Goal: Task Accomplishment & Management: Use online tool/utility

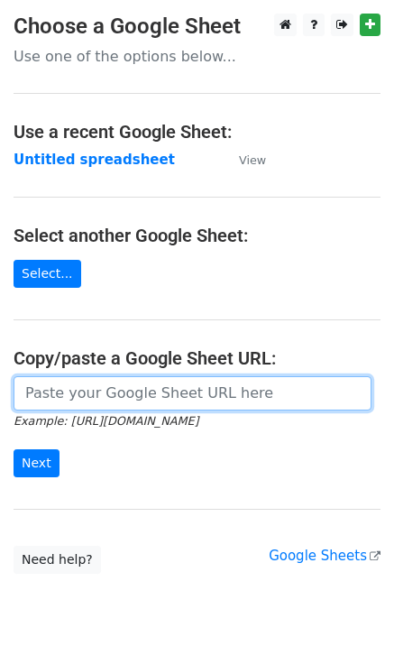
click at [60, 404] on input "url" at bounding box center [193, 393] width 358 height 34
paste input "[URL][DOMAIN_NAME]"
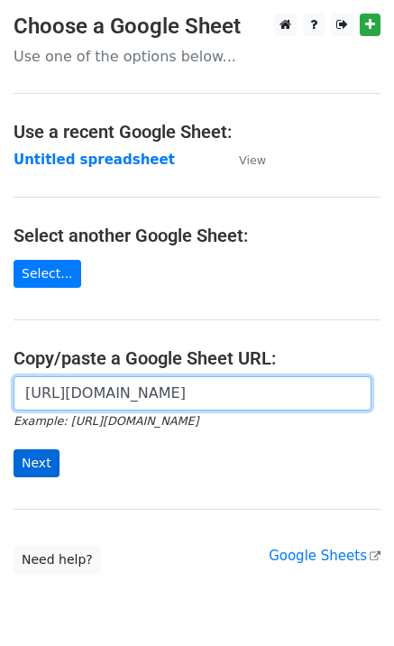
scroll to position [0, 392]
type input "[URL][DOMAIN_NAME]"
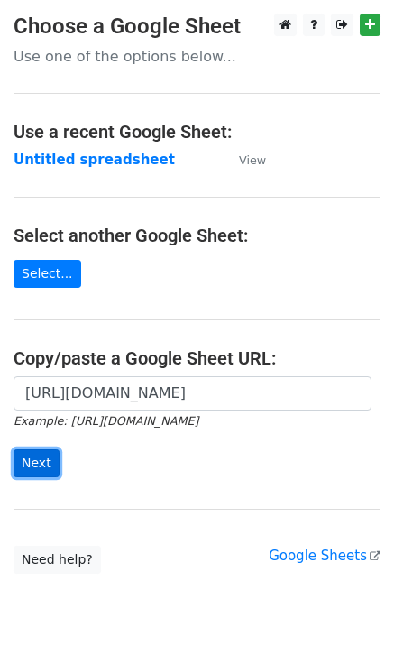
scroll to position [0, 0]
click at [30, 465] on input "Next" at bounding box center [37, 463] width 46 height 28
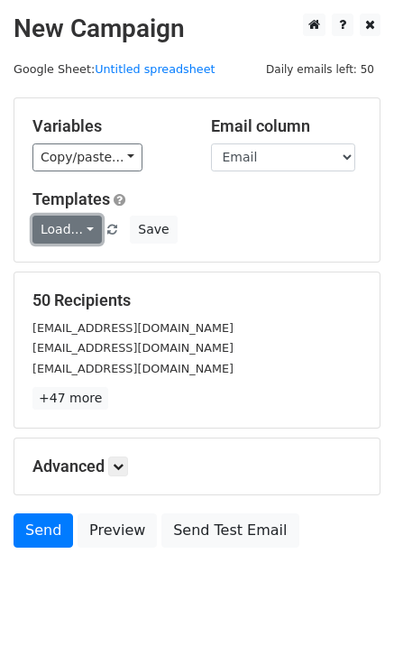
click at [65, 238] on link "Load..." at bounding box center [66, 230] width 69 height 28
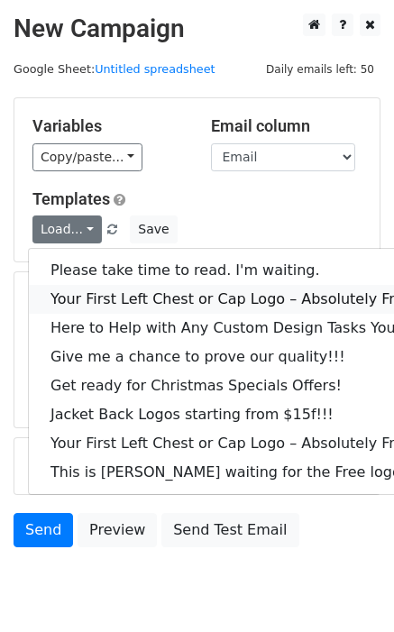
click at [97, 299] on link "Your First Left Chest or Cap Logo – Absolutely Free" at bounding box center [244, 299] width 430 height 29
